Goal: Information Seeking & Learning: Learn about a topic

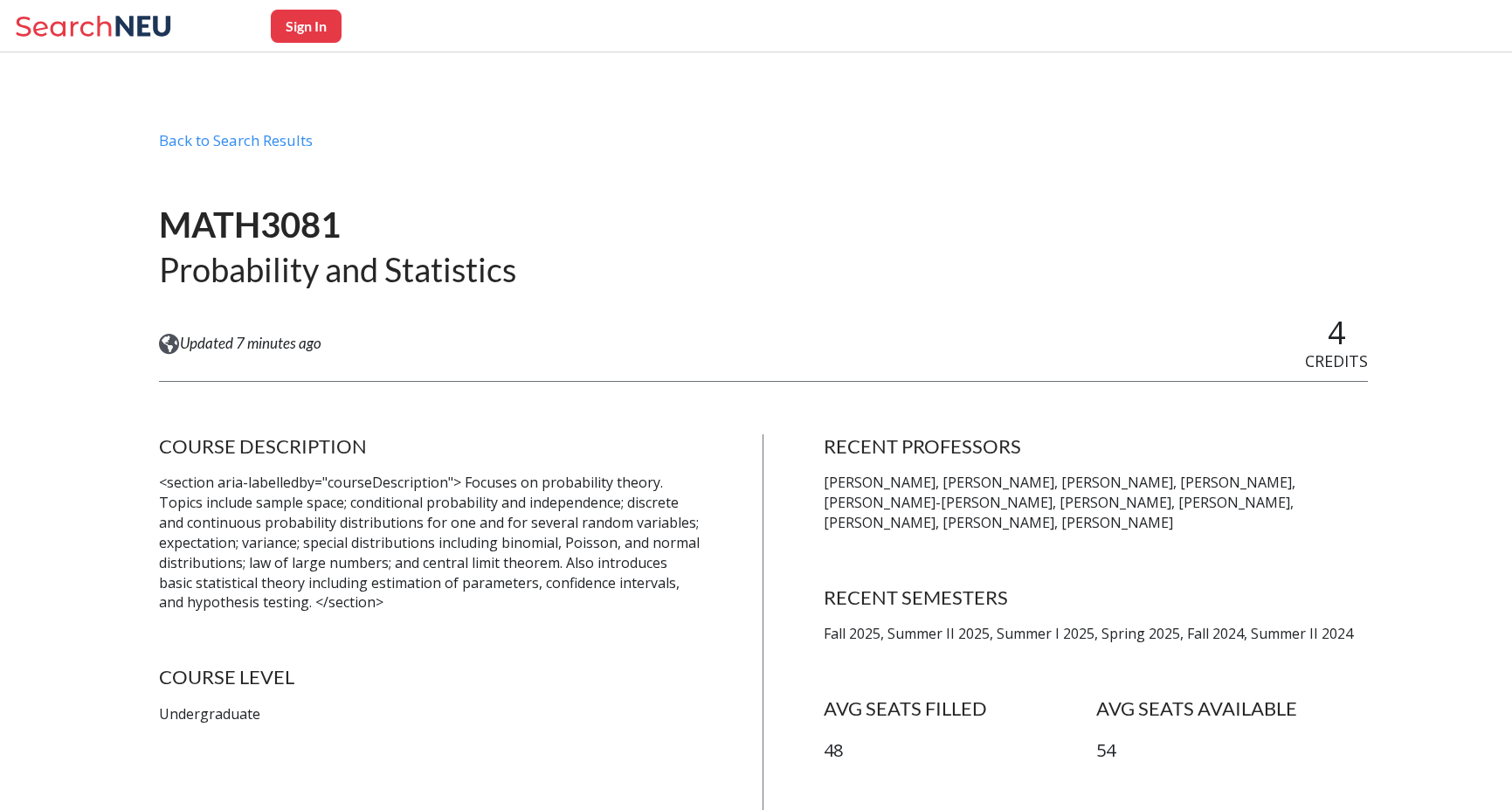
click at [95, 16] on icon at bounding box center [97, 26] width 163 height 35
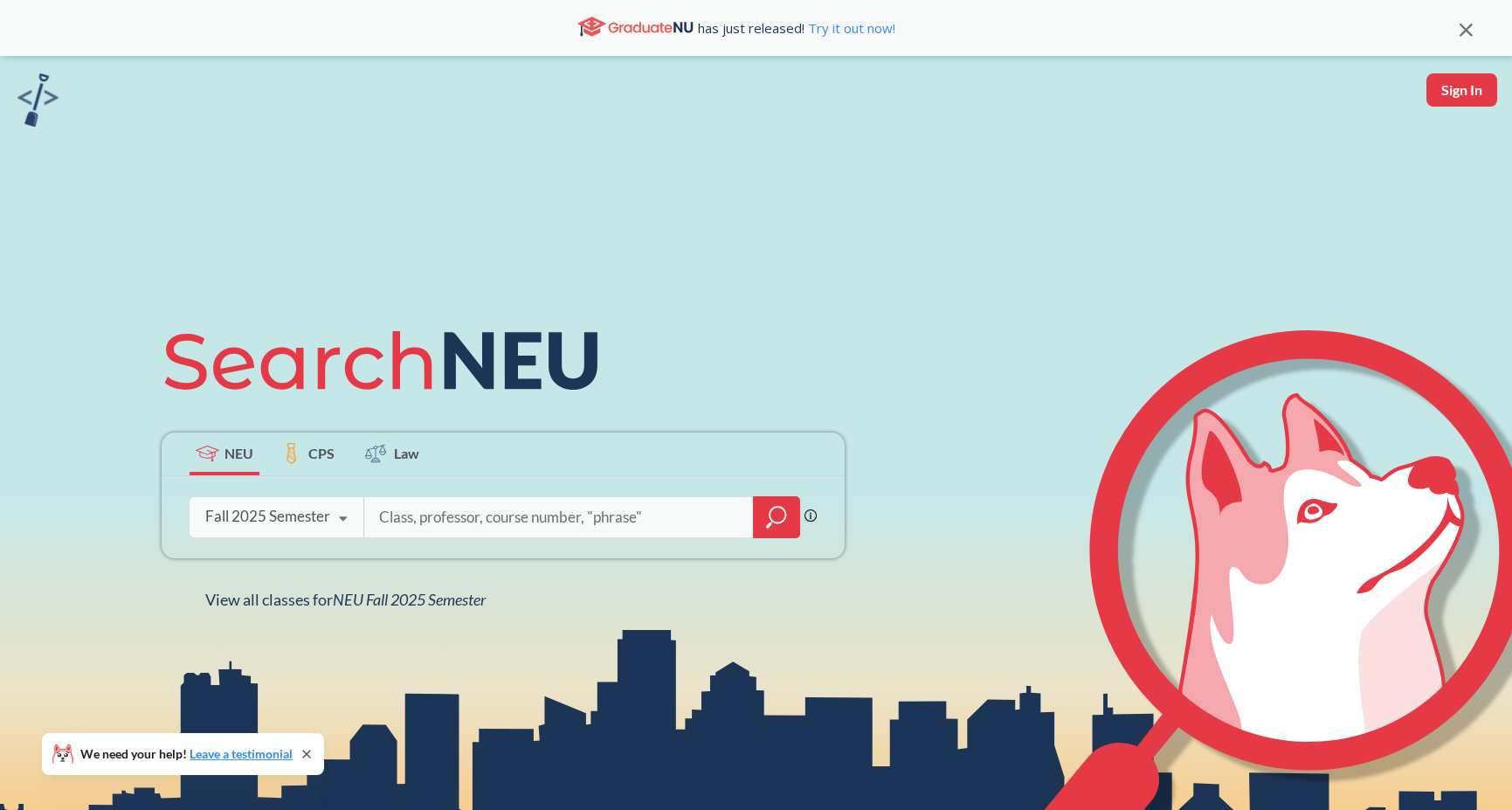
click at [463, 518] on input "search" at bounding box center [559, 517] width 364 height 36
click at [346, 524] on icon at bounding box center [343, 519] width 33 height 49
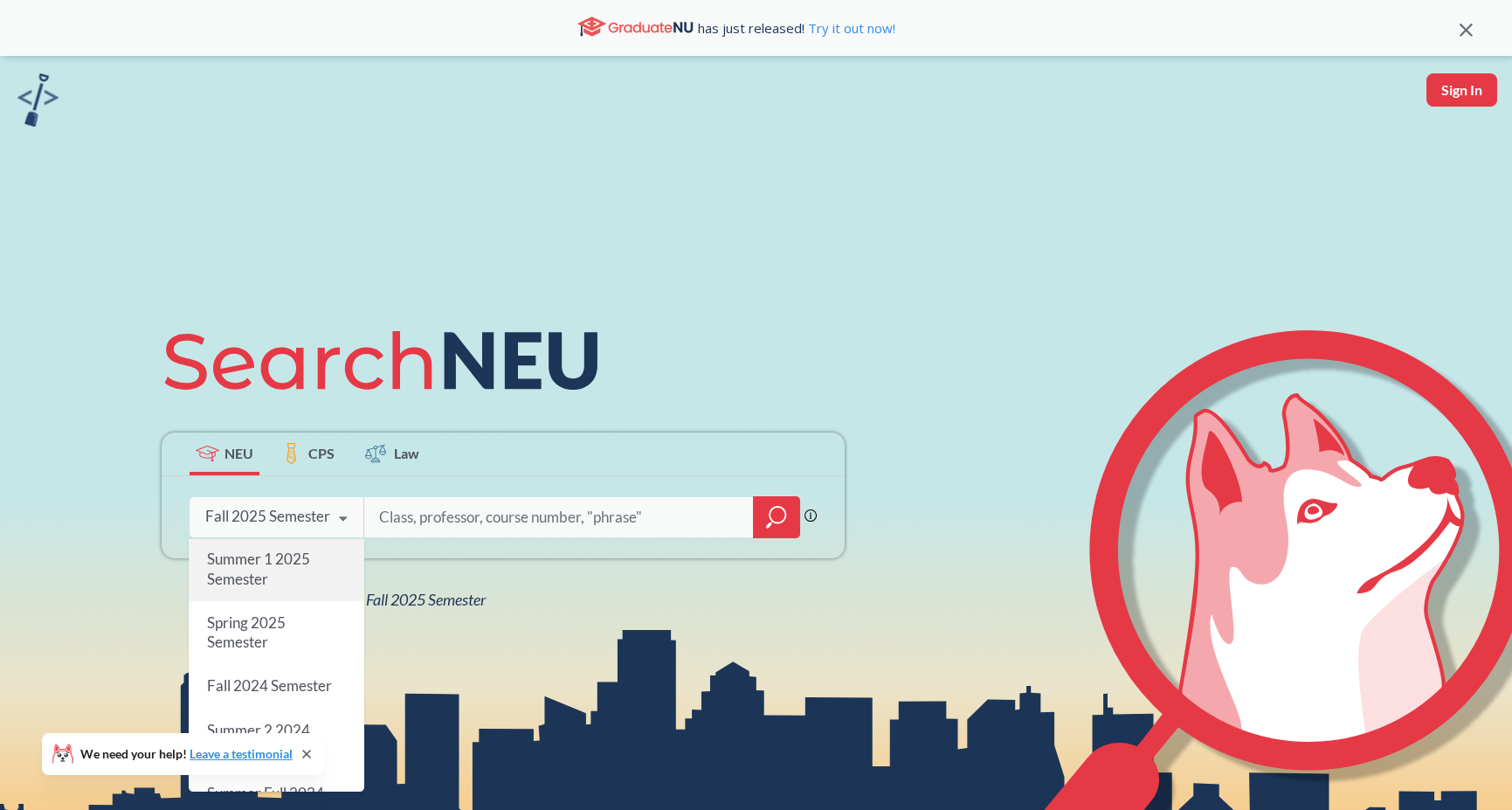
scroll to position [175, 0]
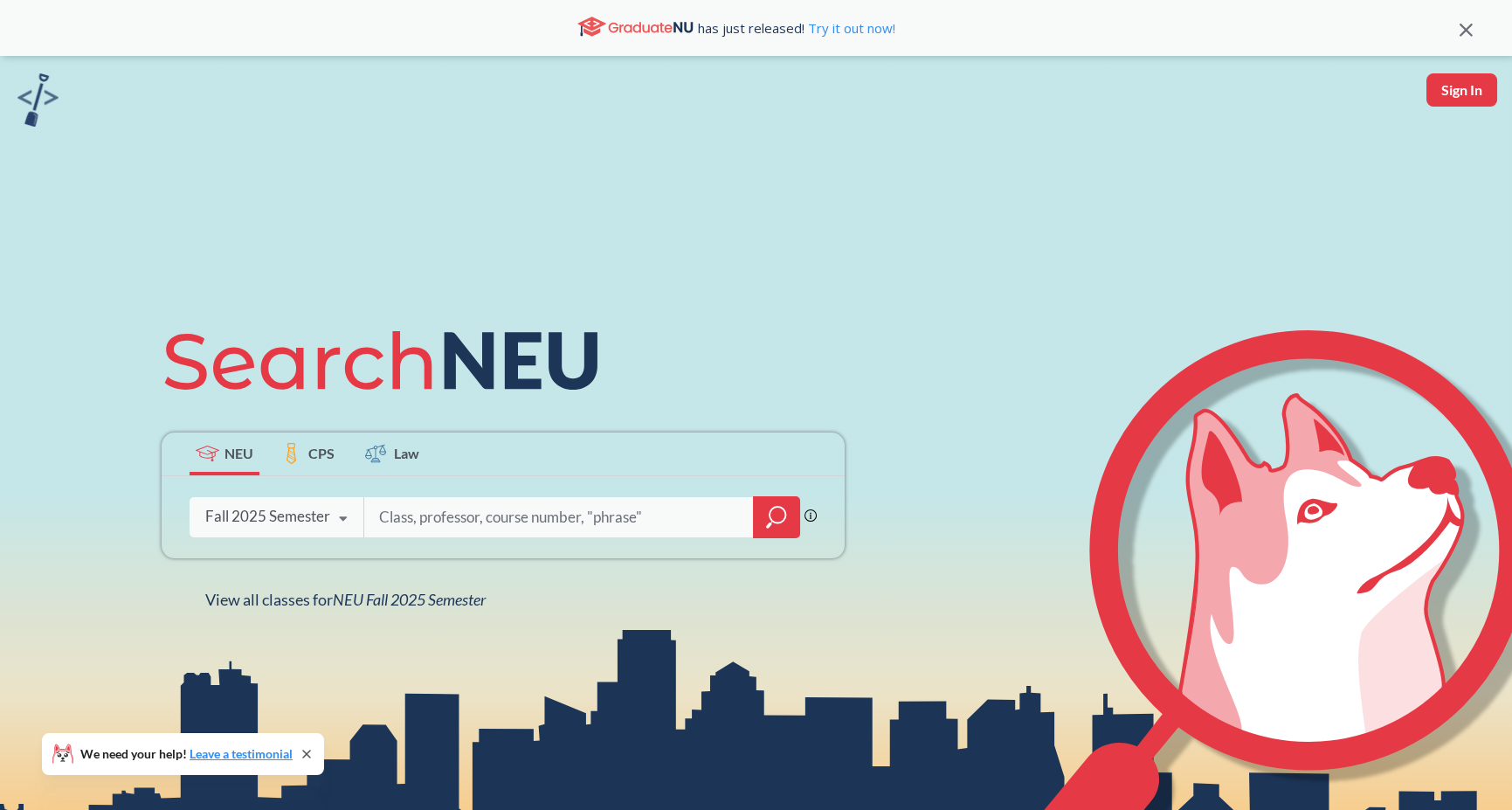
click at [450, 530] on input "search" at bounding box center [559, 517] width 364 height 36
click at [334, 532] on icon at bounding box center [343, 519] width 33 height 49
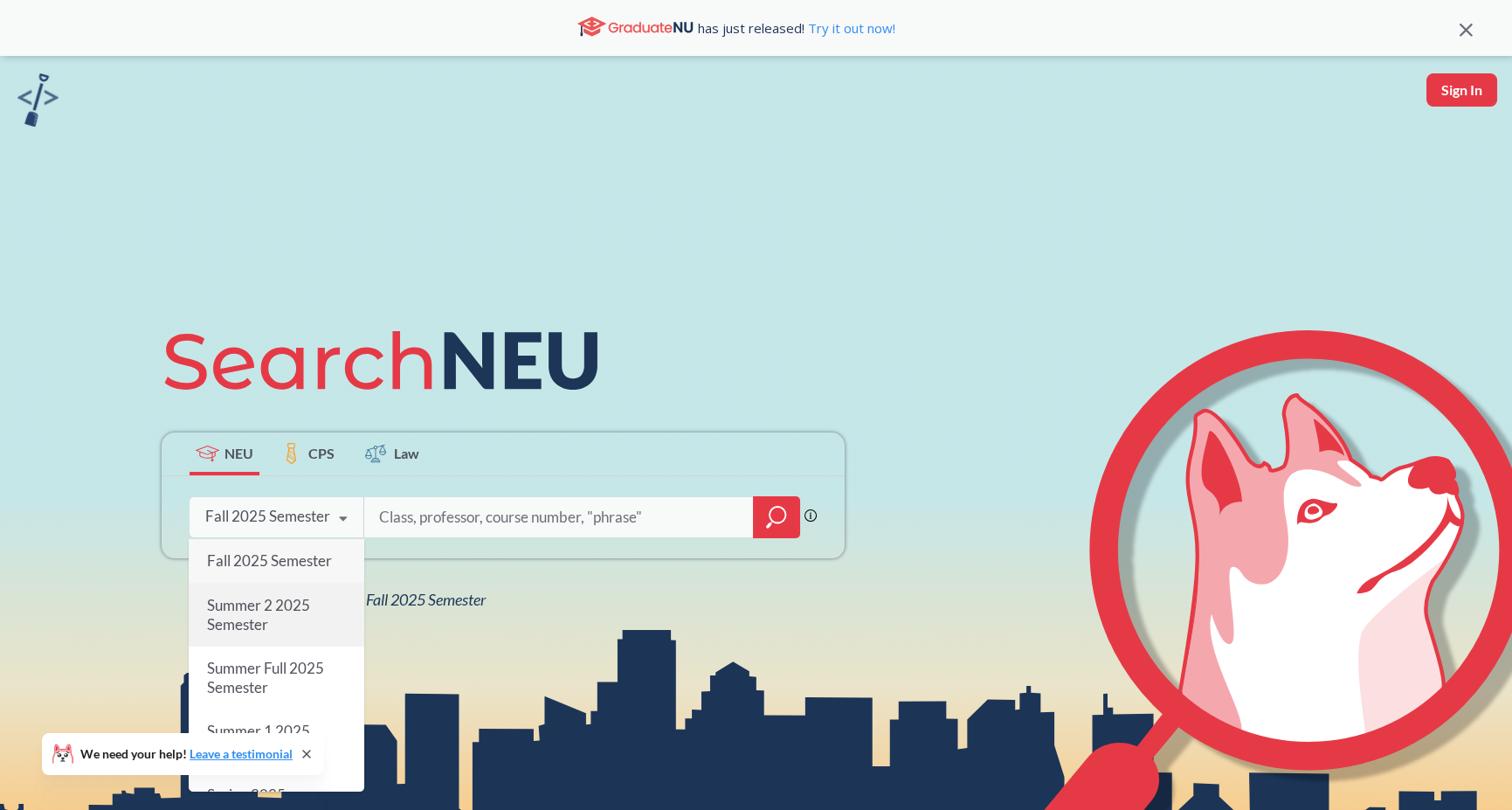
click at [316, 607] on div "Summer 2 2025 Semester" at bounding box center [277, 615] width 176 height 63
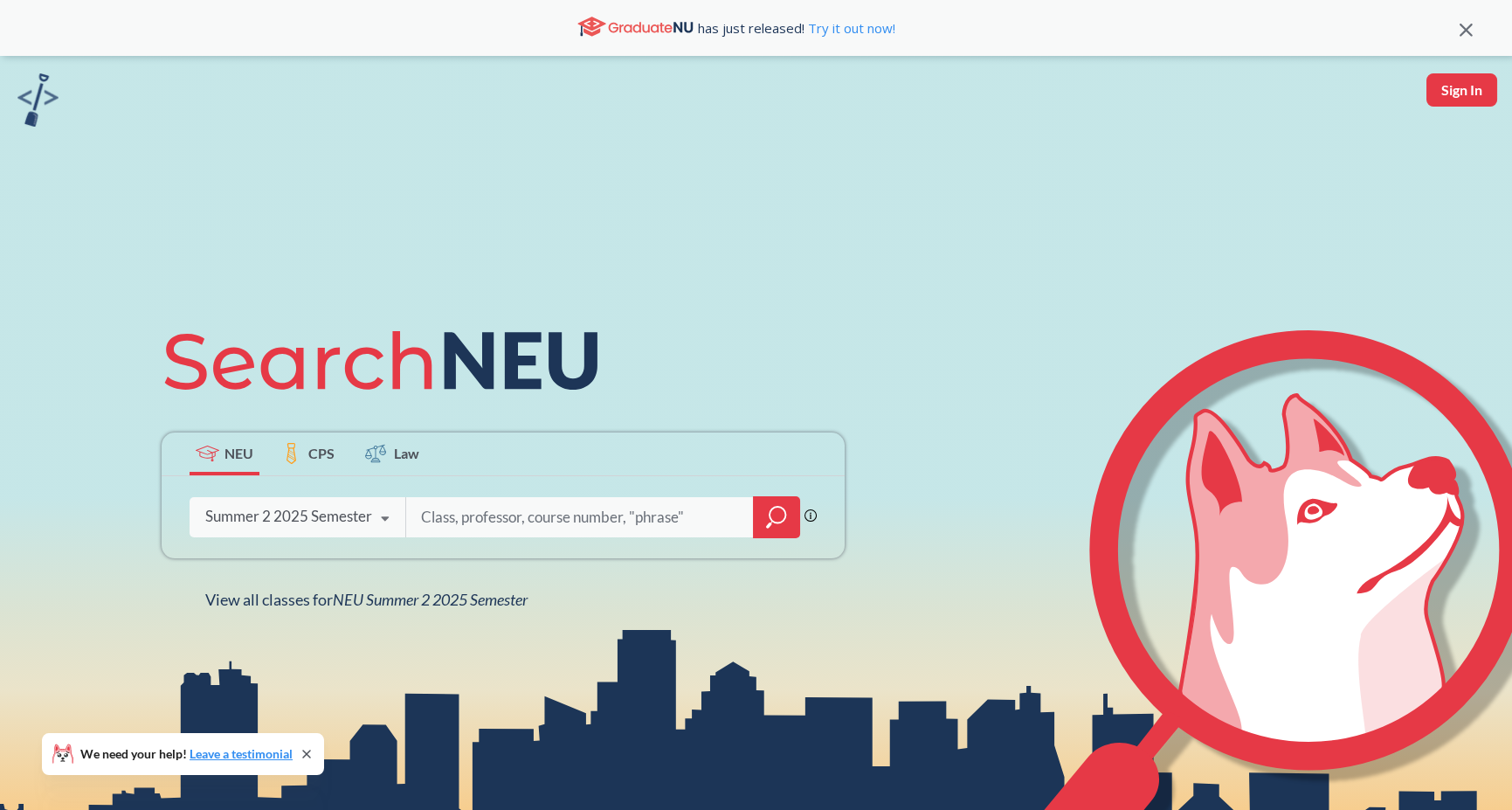
click at [303, 528] on div "Summer 2 2025 Semester Fall 2025 Semester Summer 2 2025 Semester Summer Full 20…" at bounding box center [297, 517] width 215 height 44
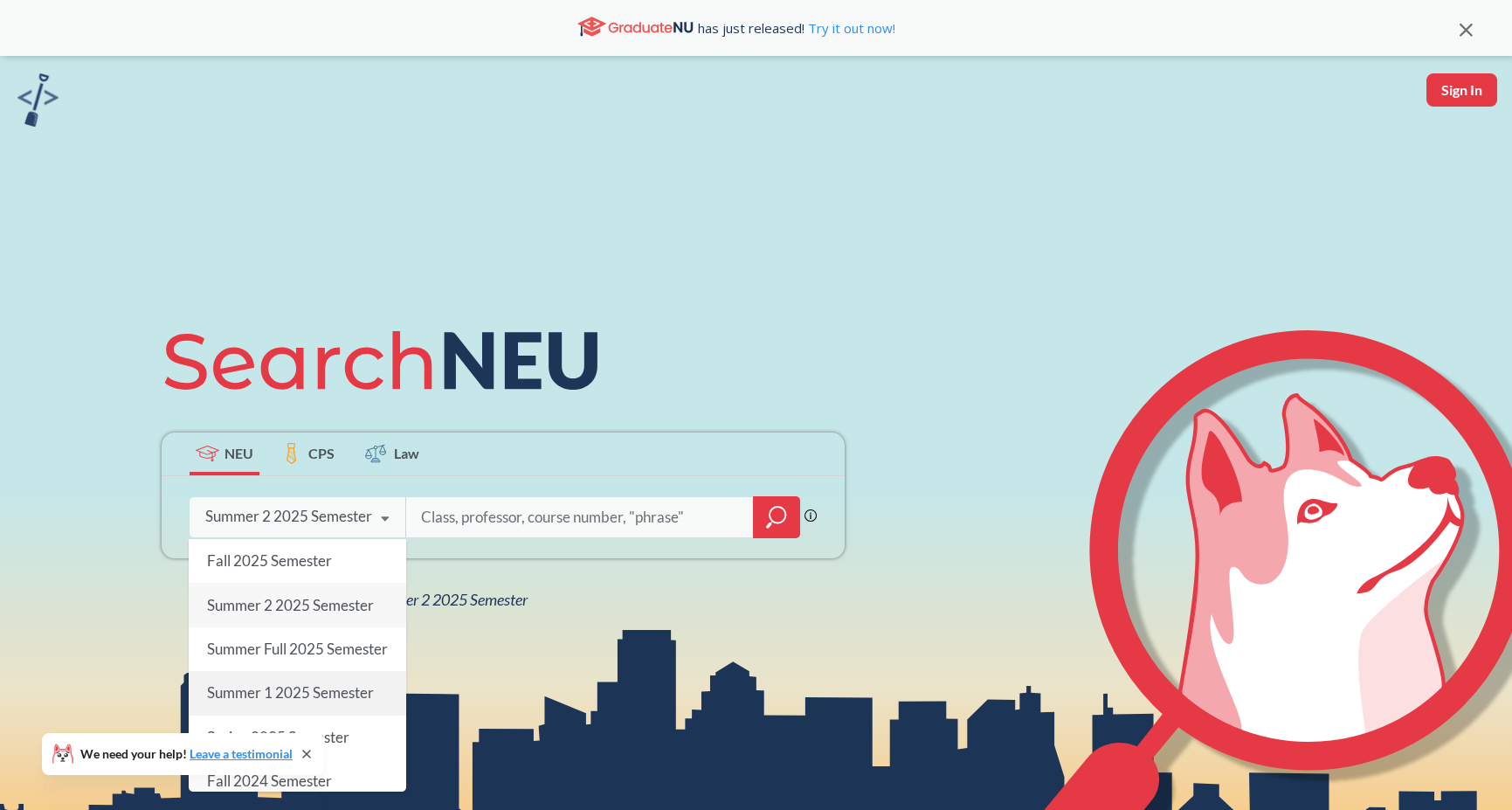
click at [313, 702] on span "Summer 1 2025 Semester" at bounding box center [290, 692] width 167 height 18
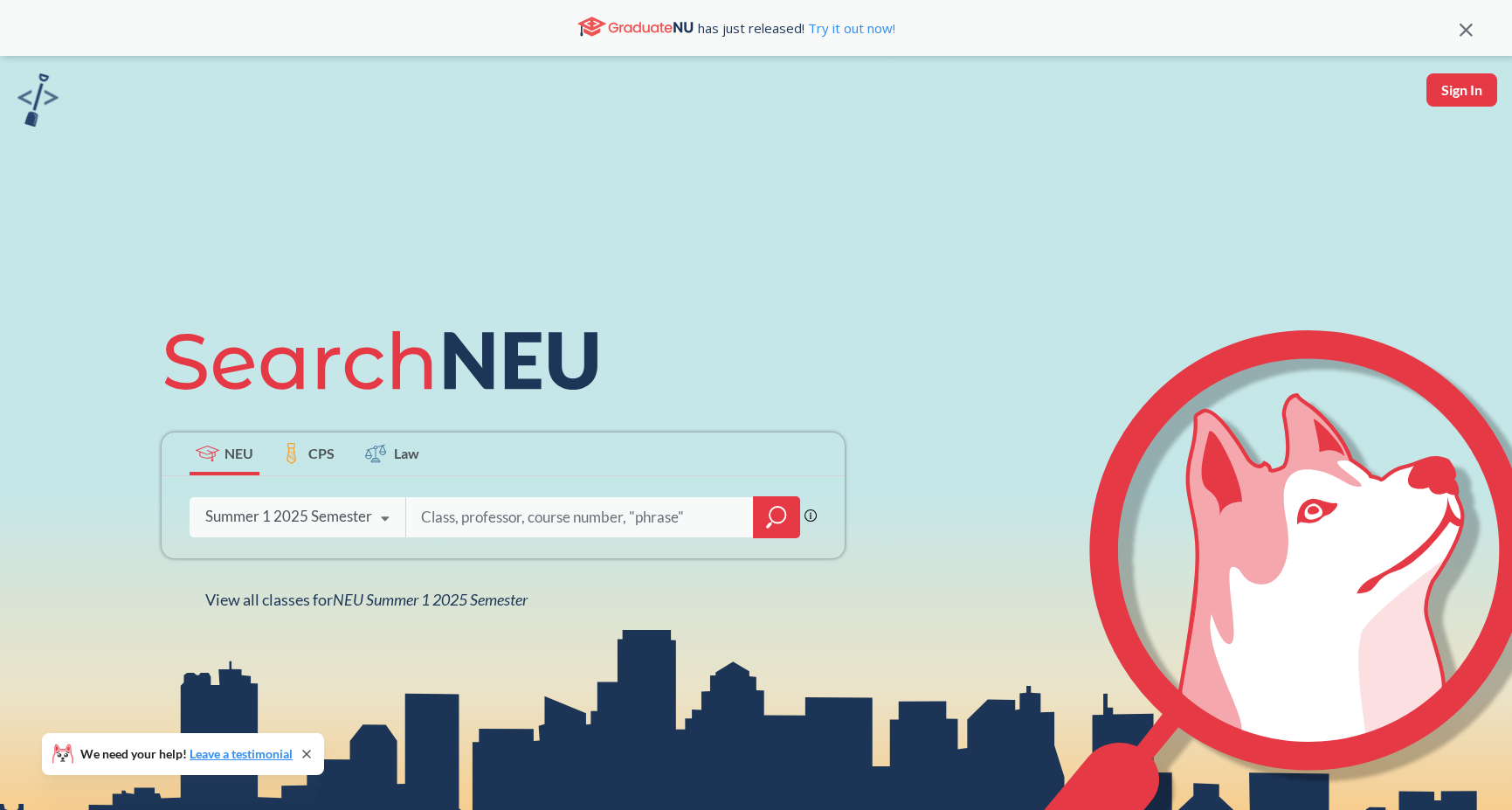
click at [490, 485] on div "Phrase search guarantees the exact search appears in the results. Ex. If you wa…" at bounding box center [503, 518] width 683 height 82
click at [503, 514] on input "search" at bounding box center [580, 517] width 322 height 36
type input "Linear"
click at [778, 513] on icon "magnifying glass" at bounding box center [777, 518] width 21 height 25
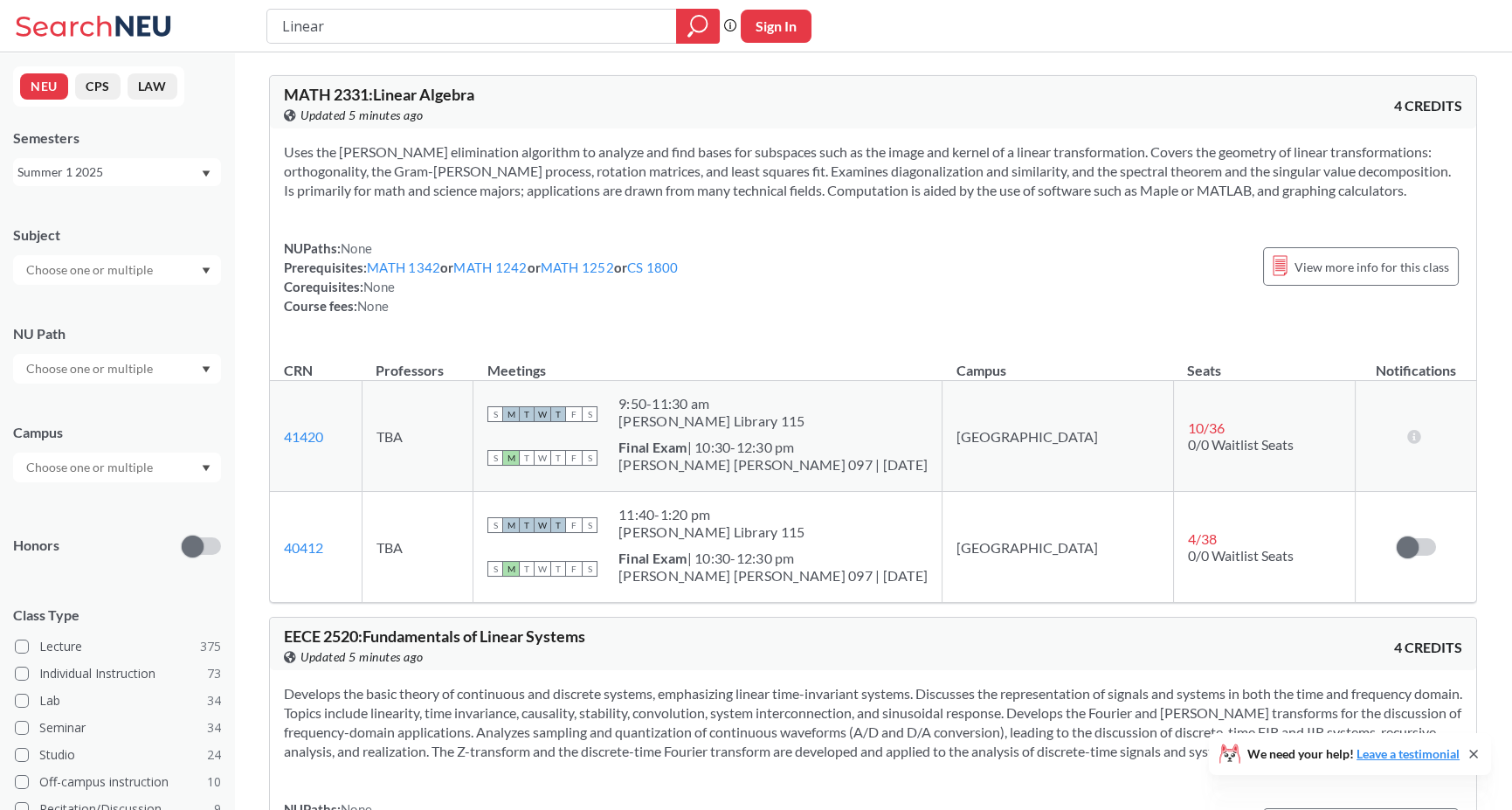
drag, startPoint x: 334, startPoint y: 38, endPoint x: 247, endPoint y: 39, distance: 87.0
click at [247, 39] on div "Linear Phrase search guarantees the exact search appears in the results. Ex. If…" at bounding box center [756, 26] width 1512 height 53
click at [118, 465] on input "text" at bounding box center [90, 467] width 146 height 21
click at [107, 548] on div "Online ( 206 )" at bounding box center [122, 555] width 197 height 19
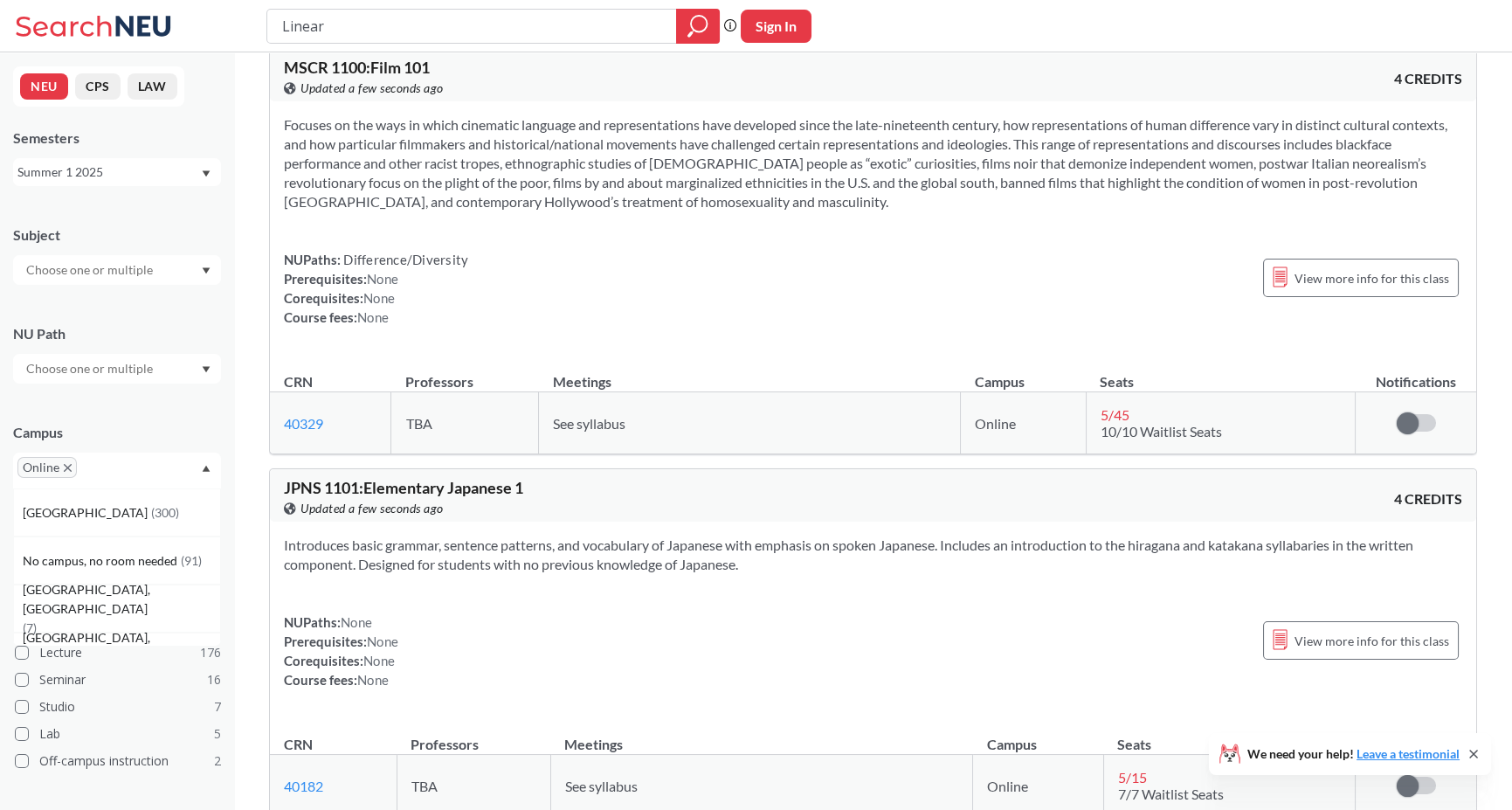
scroll to position [262, 0]
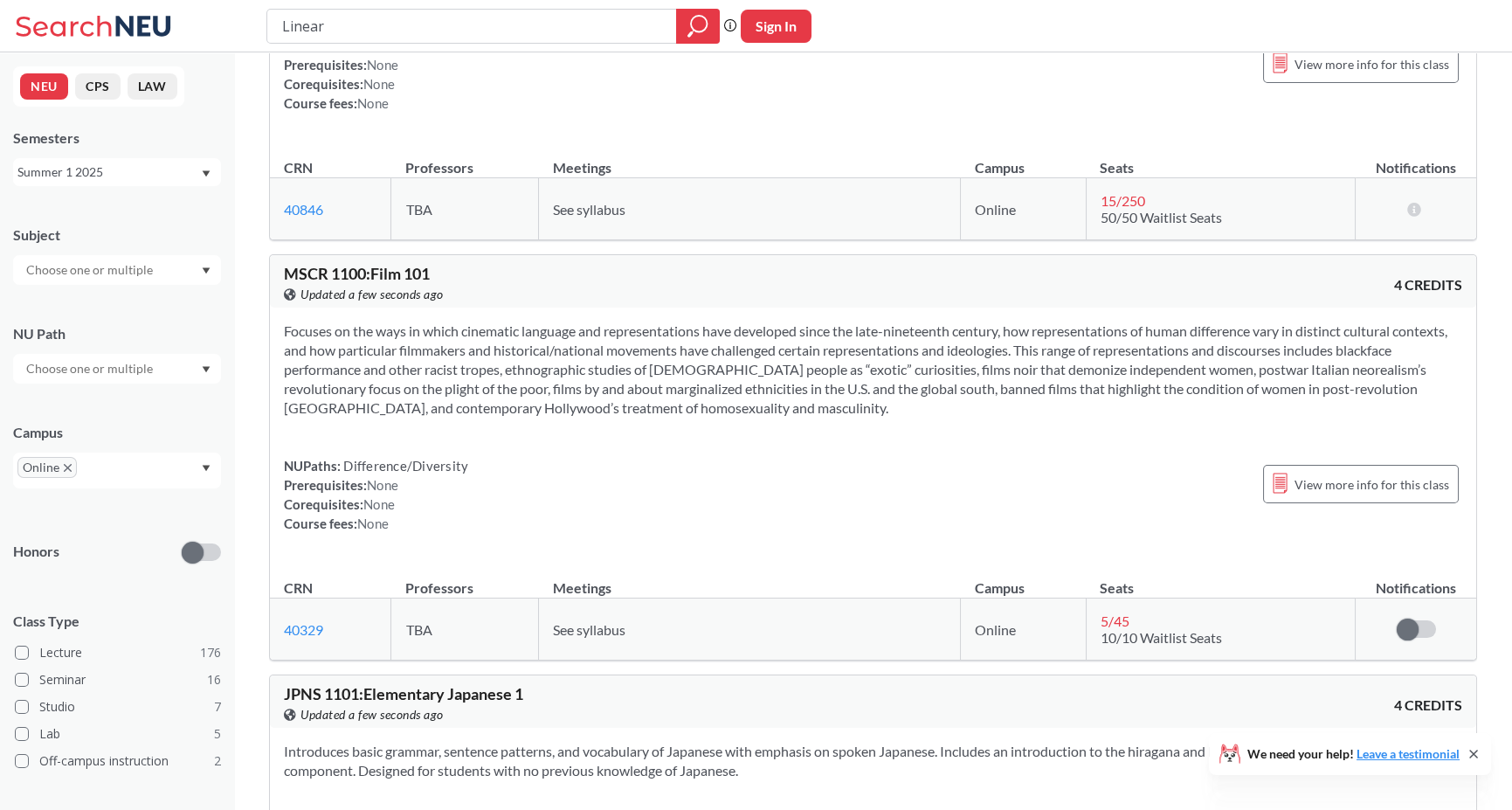
drag, startPoint x: 140, startPoint y: 270, endPoint x: 152, endPoint y: 269, distance: 12.0
click at [145, 270] on input "text" at bounding box center [90, 270] width 146 height 21
click at [157, 485] on div "Online" at bounding box center [117, 470] width 208 height 35
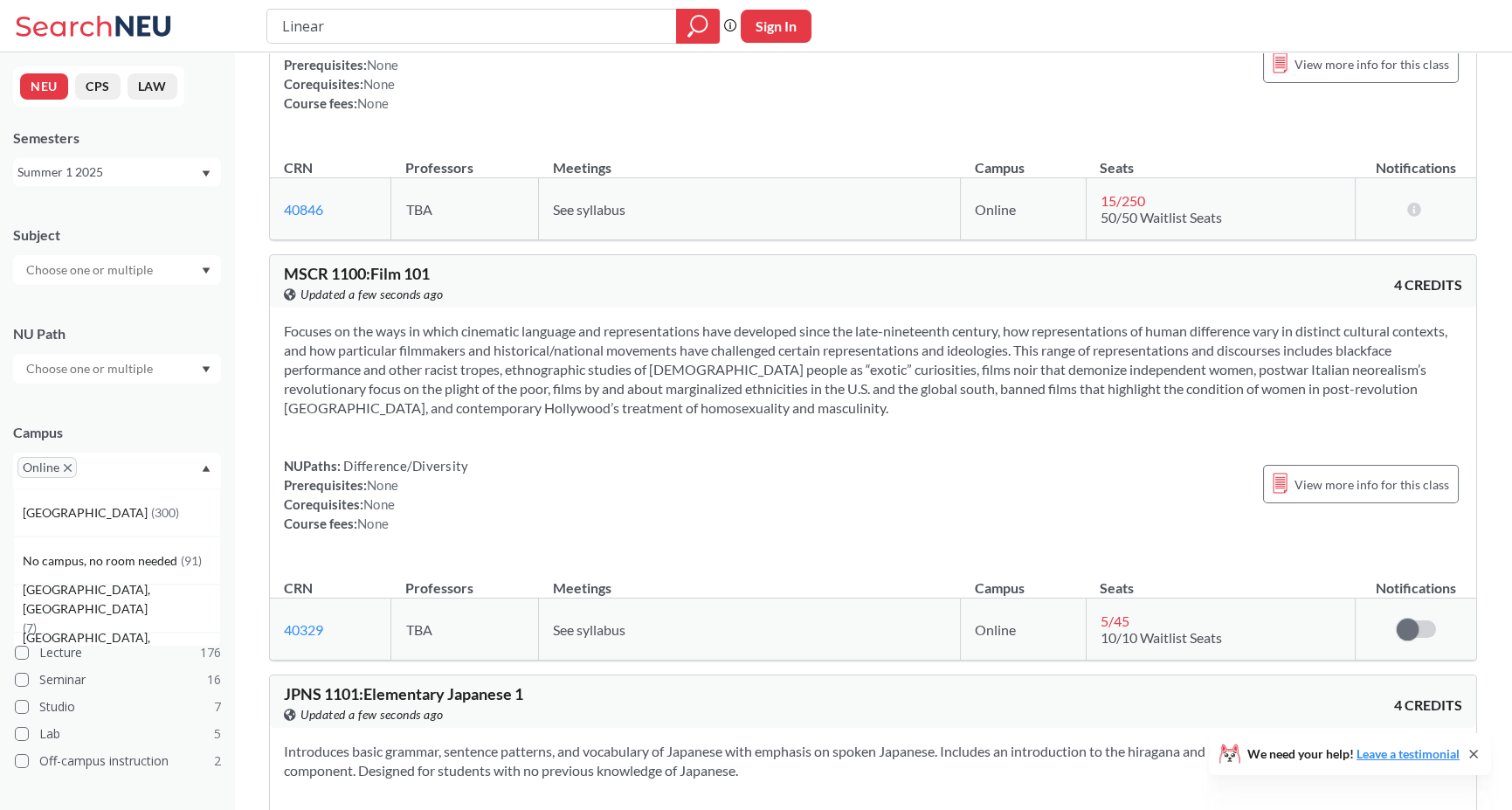
click at [163, 372] on input "text" at bounding box center [90, 369] width 146 height 21
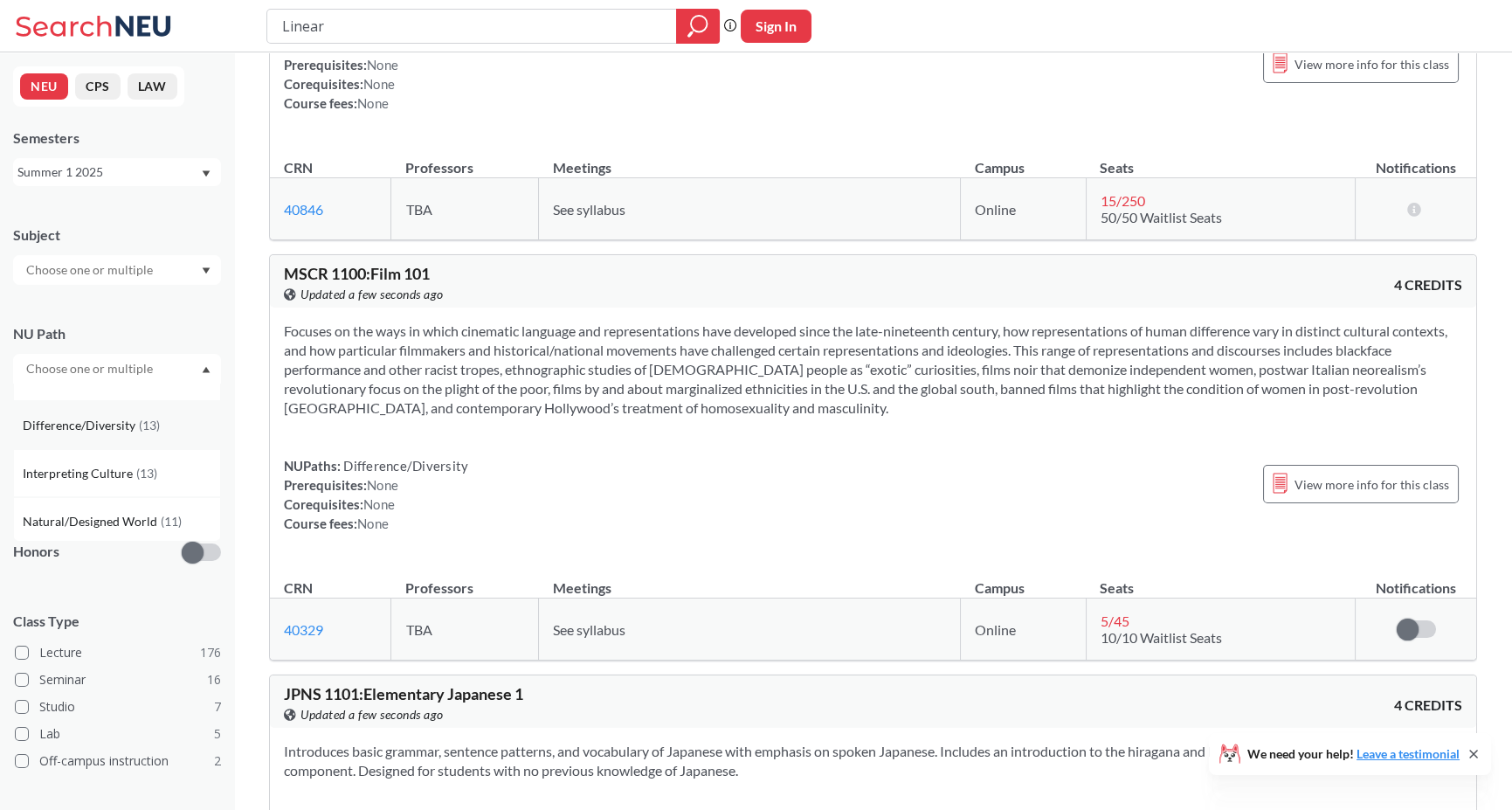
click at [131, 427] on span "Difference/Diversity" at bounding box center [80, 426] width 116 height 19
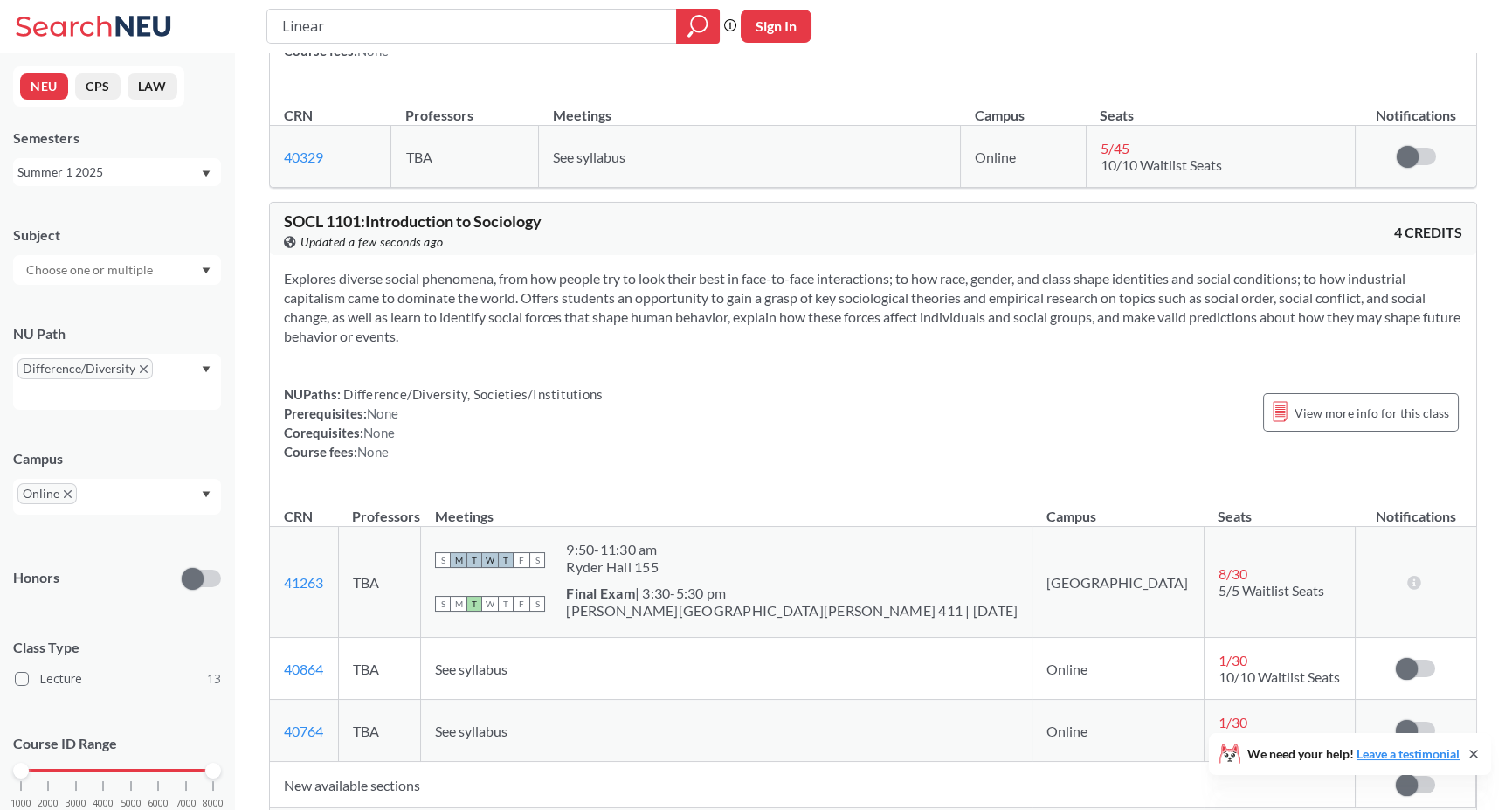
scroll to position [353, 0]
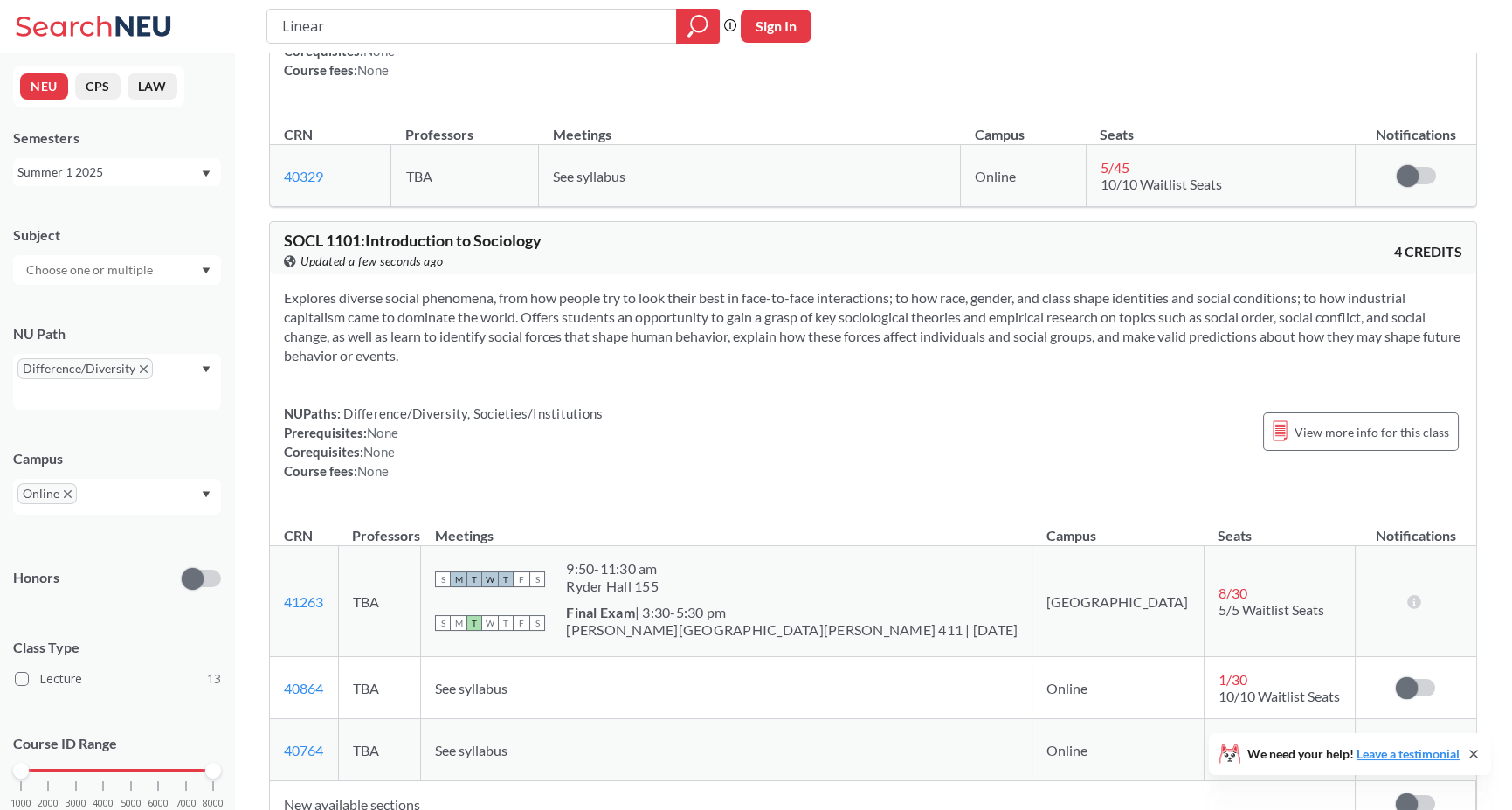
click at [96, 276] on input "text" at bounding box center [90, 270] width 146 height 21
click at [212, 183] on div "Summer 1 2025" at bounding box center [117, 171] width 208 height 28
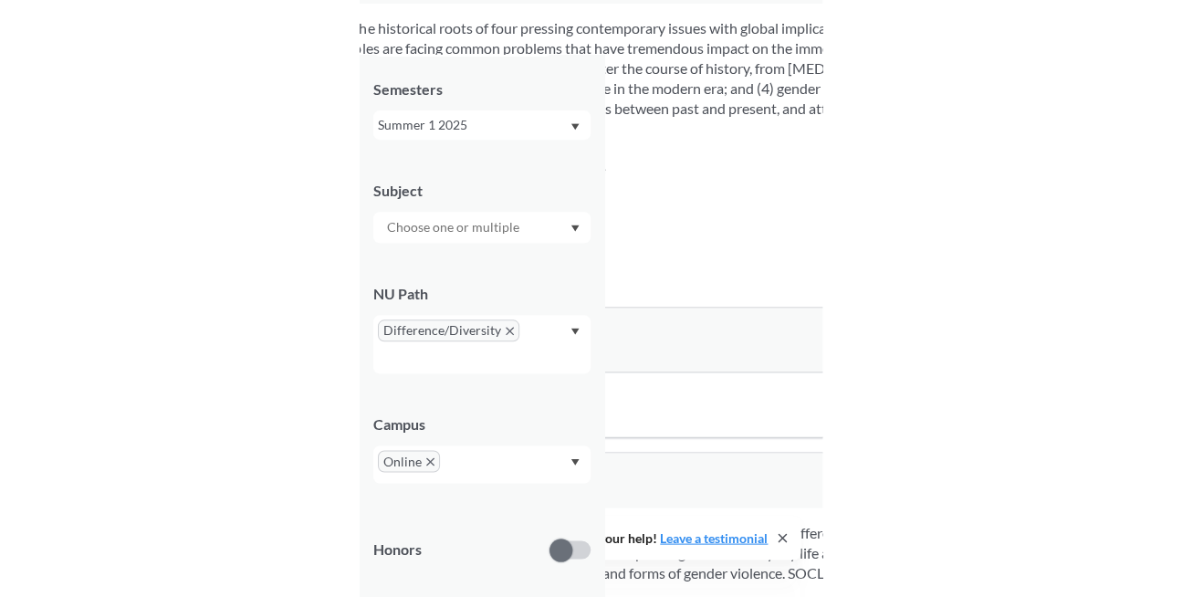
scroll to position [55, 0]
